Goal: Navigation & Orientation: Find specific page/section

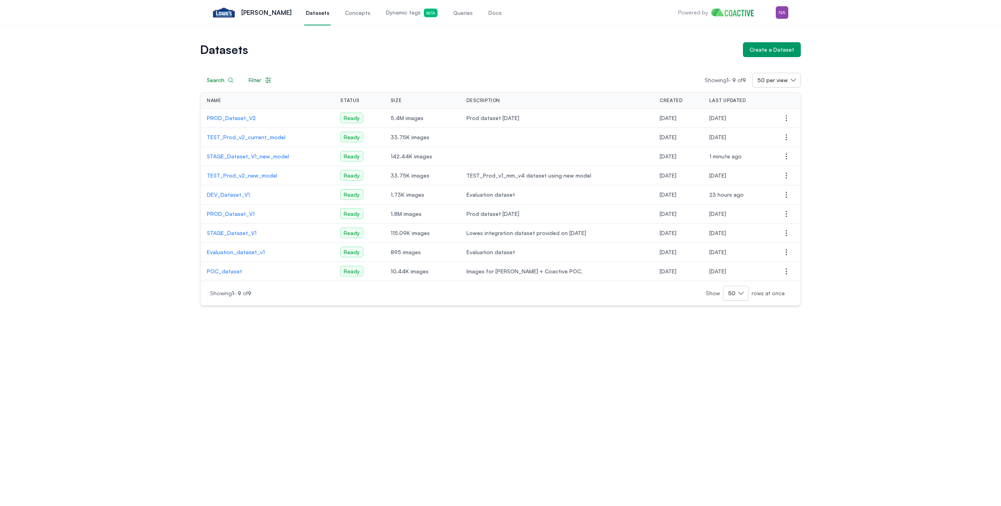
click at [60, 83] on div "Datasets Create a Dataset Search Filter Showing 1 - 9 of 9 50 per view Name Sta…" at bounding box center [500, 174] width 973 height 264
click at [138, 106] on div "Datasets Create a Dataset Search Filter Showing 1 - 9 of 9 50 per view Name Sta…" at bounding box center [500, 174] width 973 height 264
click at [726, 118] on span "[DATE]" at bounding box center [717, 118] width 17 height 7
click at [735, 142] on td "[DATE]" at bounding box center [737, 137] width 69 height 19
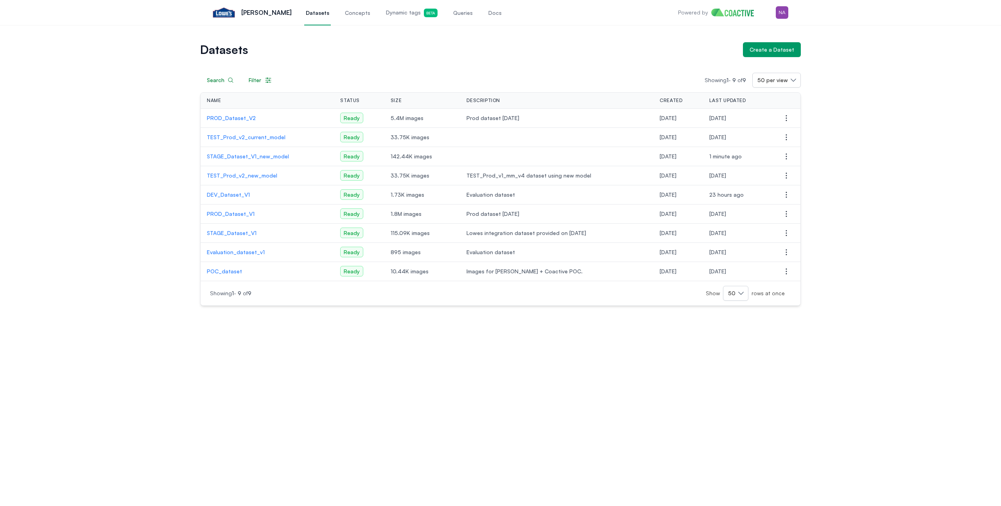
click at [730, 163] on td "1 minute ago" at bounding box center [737, 156] width 69 height 19
click at [888, 230] on div "Datasets Create a Dataset Search Filter Showing 1 - 9 of 9 50 per view Name Sta…" at bounding box center [500, 174] width 973 height 264
click at [94, 103] on div "Datasets Create a Dataset Search Filter Showing 1 - 9 of 9 50 per view Name Sta…" at bounding box center [500, 174] width 973 height 264
click at [84, 62] on div "Datasets Create a Dataset Search Filter Showing 1 - 9 of 9 50 per view Name Sta…" at bounding box center [500, 174] width 973 height 264
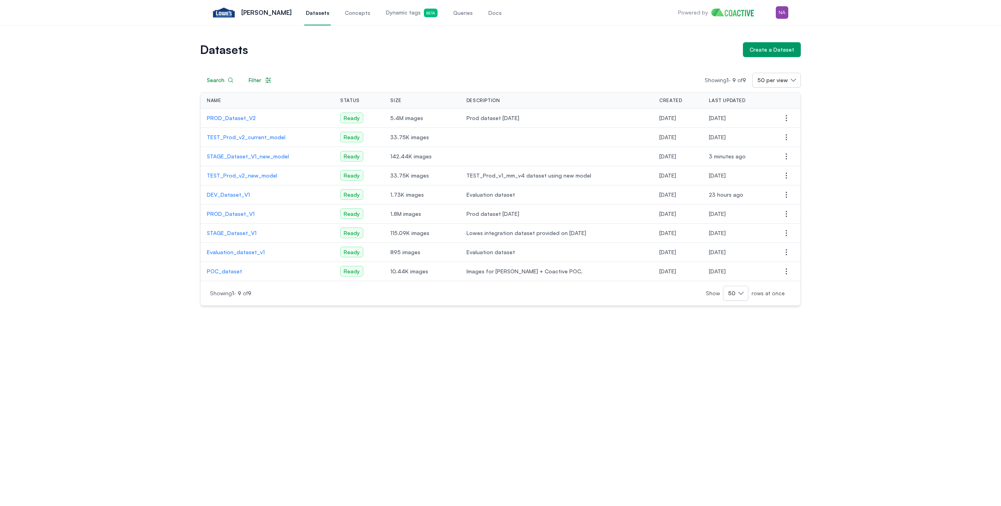
click at [862, 135] on div "Datasets Create a Dataset Search Filter Showing 1 - 9 of 9 50 per view Name Sta…" at bounding box center [500, 174] width 973 height 264
